Goal: Check status: Check status

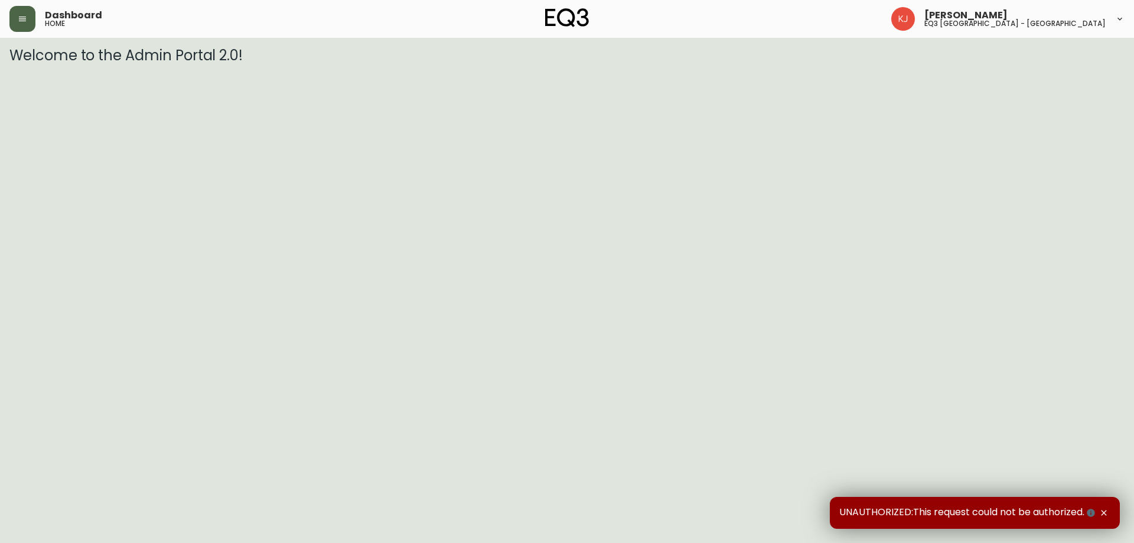
click at [32, 11] on button "button" at bounding box center [22, 19] width 26 height 26
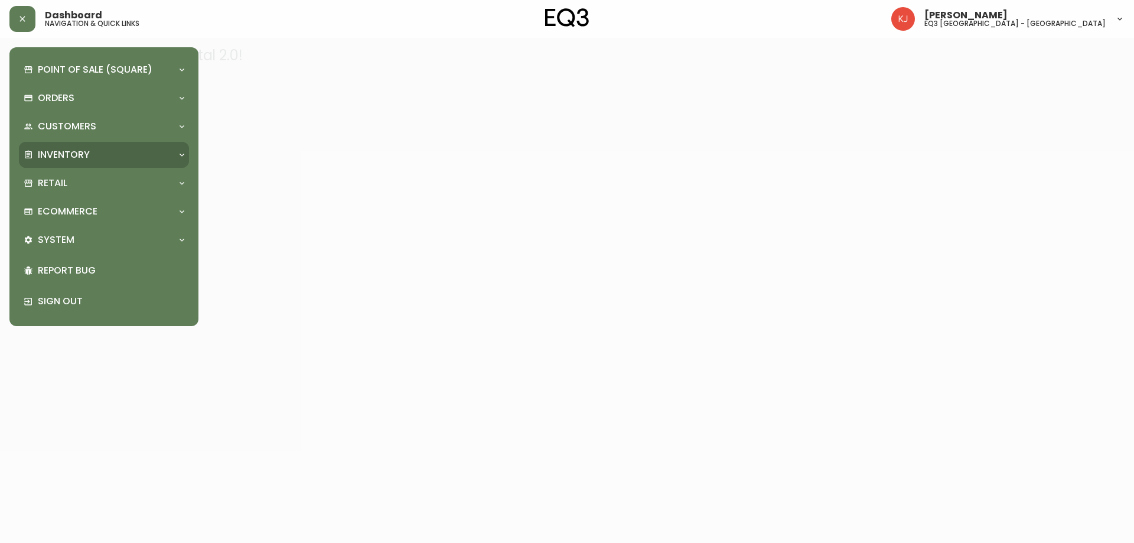
click at [59, 148] on p "Inventory" at bounding box center [64, 154] width 52 height 13
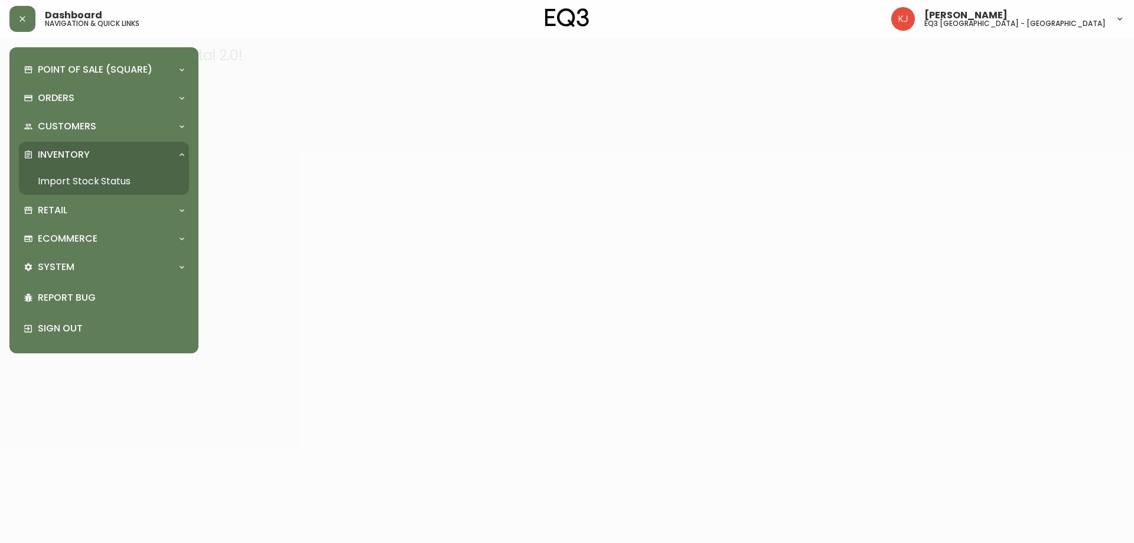
click at [54, 179] on link "Import Stock Status" at bounding box center [104, 181] width 170 height 27
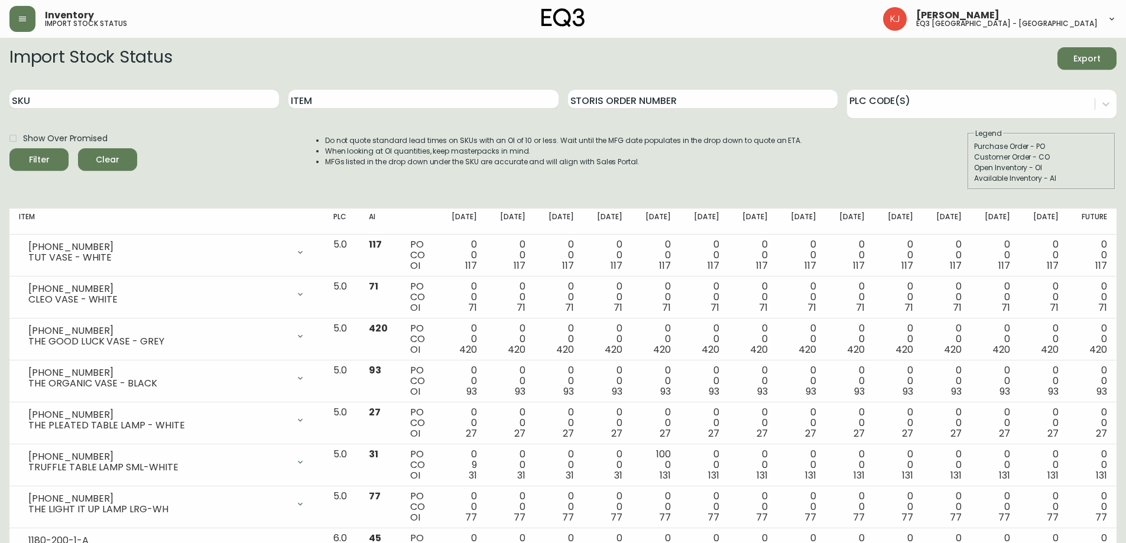
click at [136, 89] on div "SKU" at bounding box center [143, 99] width 269 height 38
click at [97, 99] on input "SKU" at bounding box center [143, 99] width 269 height 19
paste input "[PHONE_NUMBER]"
type input "[PHONE_NUMBER]"
click at [9, 148] on button "Filter" at bounding box center [38, 159] width 59 height 22
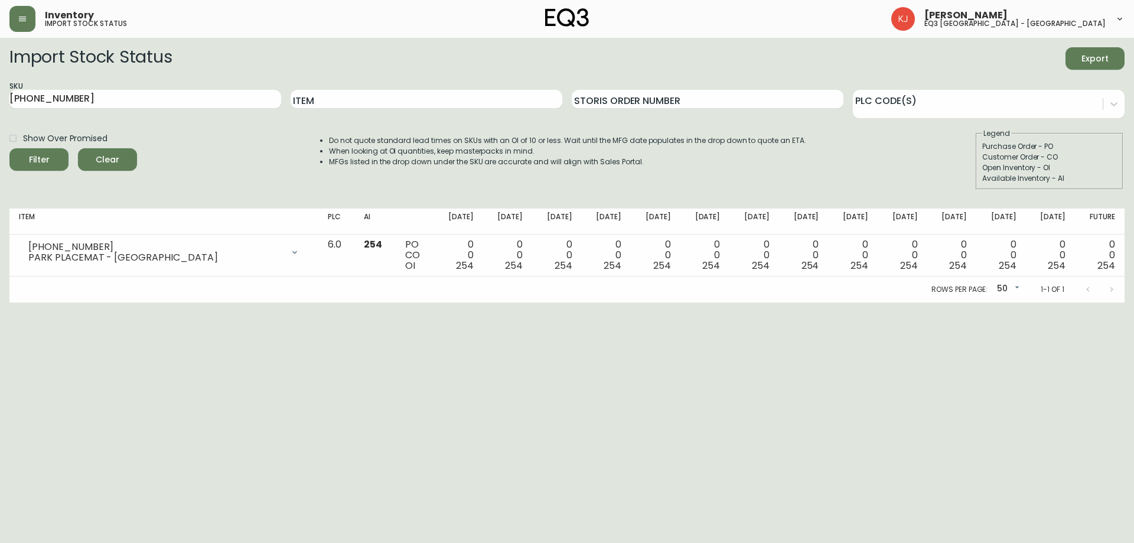
click at [98, 303] on html "Inventory import stock status [PERSON_NAME] eq3 [GEOGRAPHIC_DATA] - [GEOGRAPHIC…" at bounding box center [567, 151] width 1134 height 303
